Goal: Information Seeking & Learning: Learn about a topic

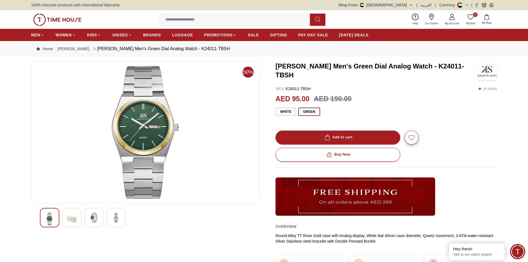
click at [215, 19] on input at bounding box center [237, 19] width 155 height 11
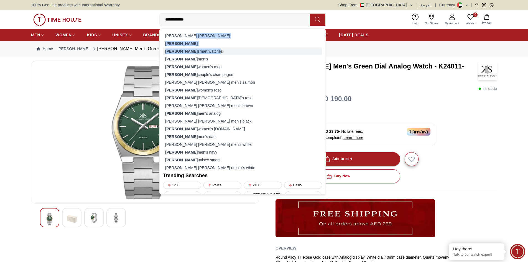
drag, startPoint x: 212, startPoint y: 37, endPoint x: 212, endPoint y: 47, distance: 10.3
click at [212, 47] on div "[PERSON_NAME] [PERSON_NAME] [PERSON_NAME] [PERSON_NAME] watches [PERSON_NAME] m…" at bounding box center [242, 102] width 159 height 140
click at [181, 42] on strong "[PERSON_NAME]" at bounding box center [181, 43] width 32 height 4
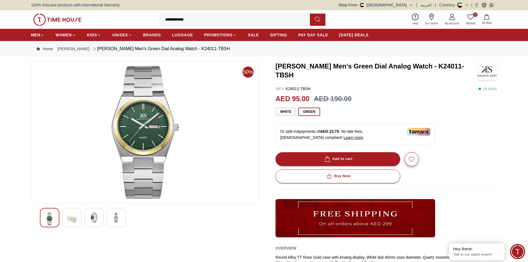
click at [319, 21] on icon at bounding box center [317, 20] width 5 height 6
click at [208, 15] on input "**********" at bounding box center [237, 19] width 155 height 11
type input "**********"
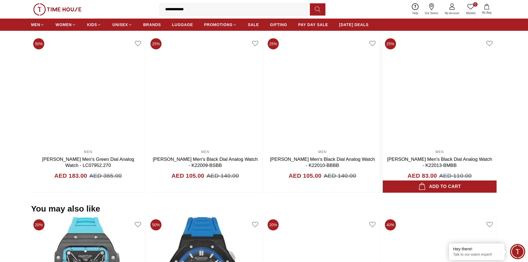
scroll to position [332, 0]
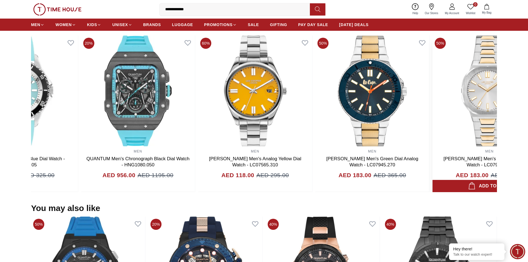
click at [446, 147] on div "MEN [PERSON_NAME] Men's Green Dial Analog Watch - LC07952.270 AED 183.00 AED 36…" at bounding box center [489, 113] width 114 height 157
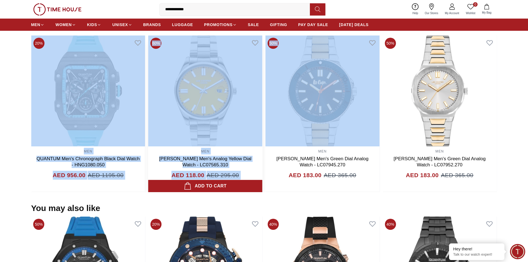
drag, startPoint x: 497, startPoint y: 132, endPoint x: 270, endPoint y: 143, distance: 227.2
click at [271, 143] on section "Related Products View All 30% MEN Tornado Aurora Echo Men's Black Dial Analog W…" at bounding box center [264, 107] width 528 height 170
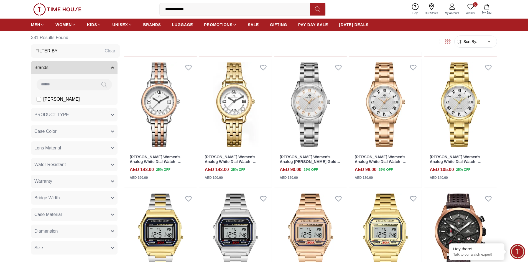
scroll to position [416, 0]
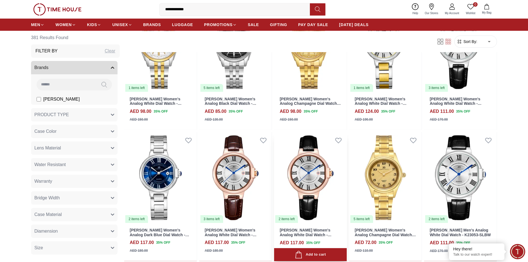
scroll to position [942, 0]
